Goal: Find specific page/section: Find specific page/section

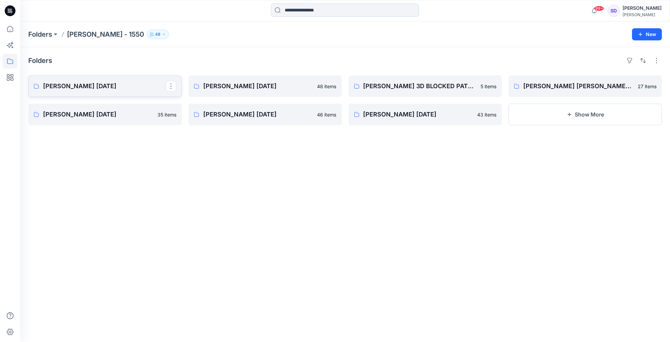
click at [117, 84] on p "[PERSON_NAME] [DATE]" at bounding box center [104, 85] width 123 height 9
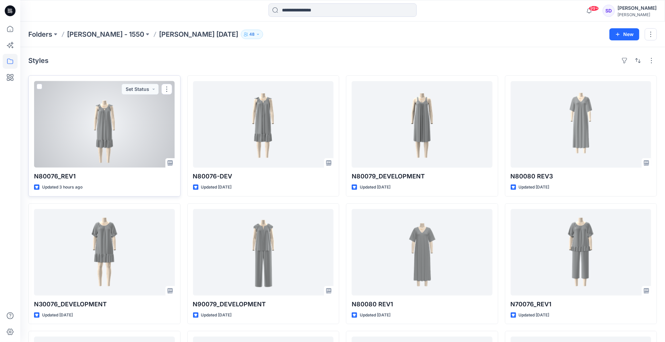
click at [99, 125] on div at bounding box center [104, 124] width 141 height 87
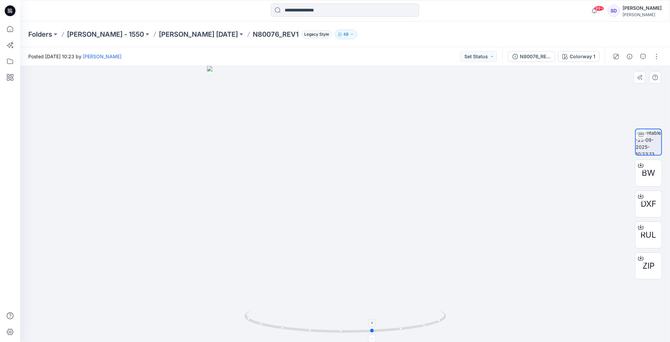
drag, startPoint x: 345, startPoint y: 331, endPoint x: 372, endPoint y: 337, distance: 27.6
click at [372, 335] on icon at bounding box center [346, 321] width 204 height 25
click at [371, 322] on icon at bounding box center [372, 323] width 4 height 4
drag, startPoint x: 357, startPoint y: 109, endPoint x: 354, endPoint y: 139, distance: 30.1
click at [354, 139] on img at bounding box center [345, 133] width 610 height 418
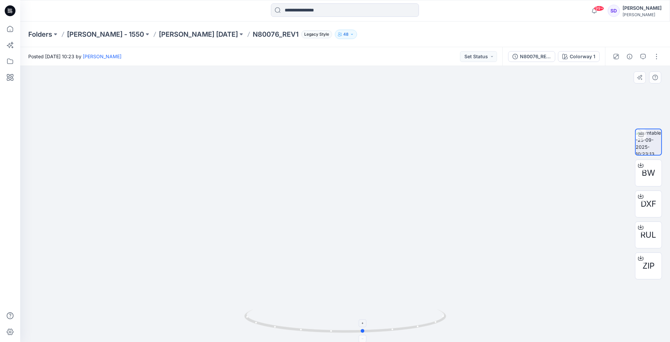
drag, startPoint x: 370, startPoint y: 332, endPoint x: 361, endPoint y: 326, distance: 10.9
click at [361, 326] on icon at bounding box center [346, 321] width 204 height 25
